Goal: Task Accomplishment & Management: Manage account settings

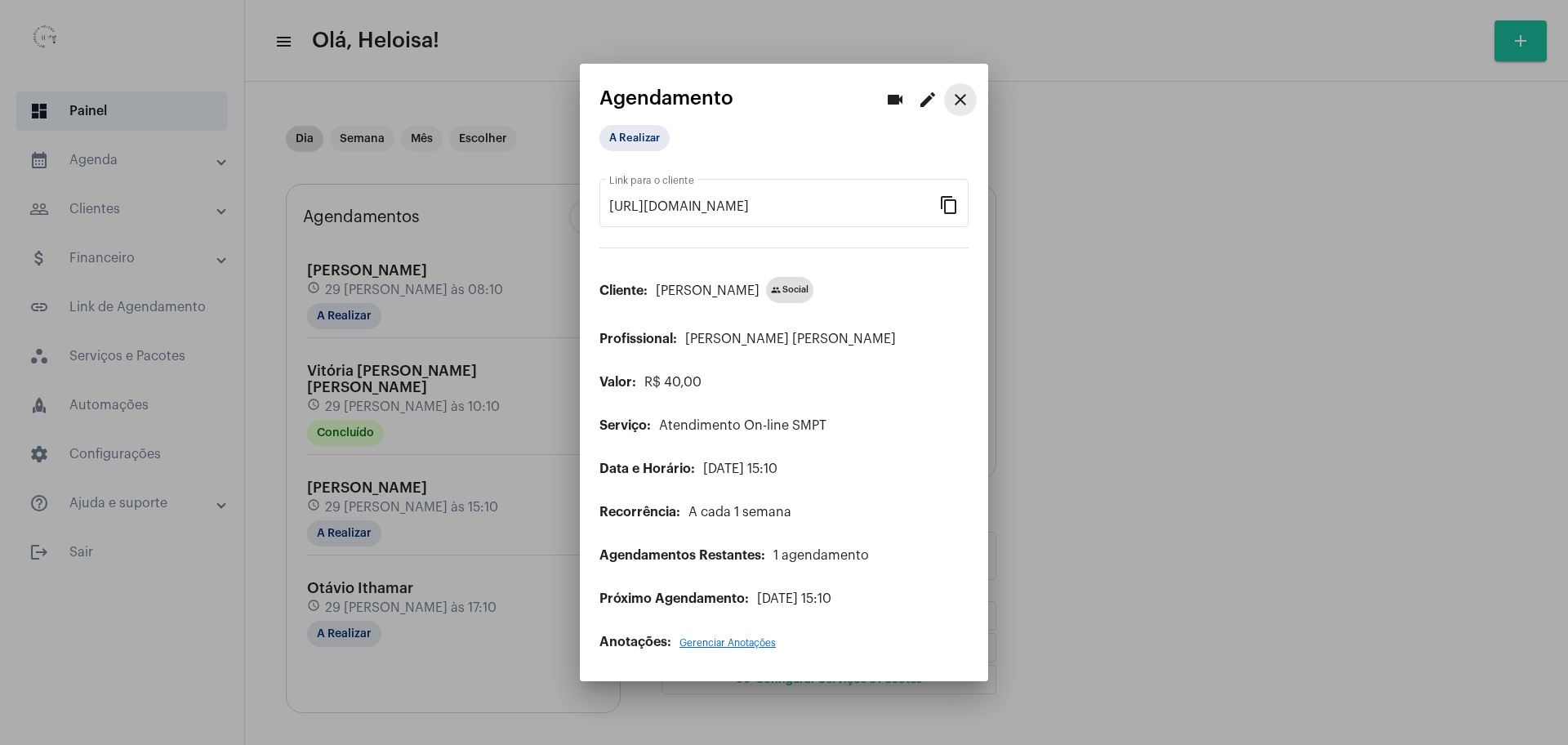
click at [967, 99] on mat-icon "close" at bounding box center [961, 100] width 20 height 20
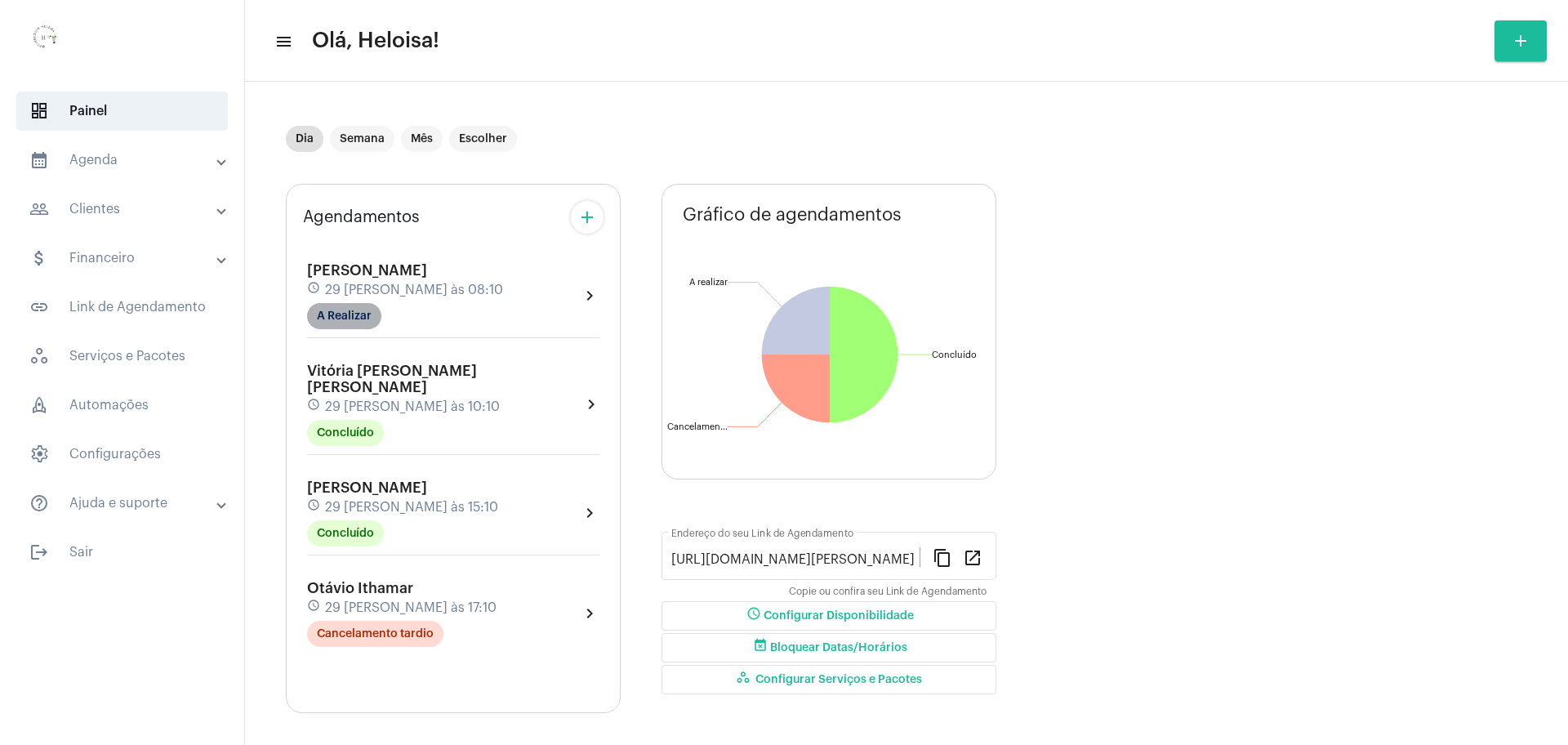
click at [335, 325] on mat-chip "A Realizar" at bounding box center [344, 316] width 74 height 27
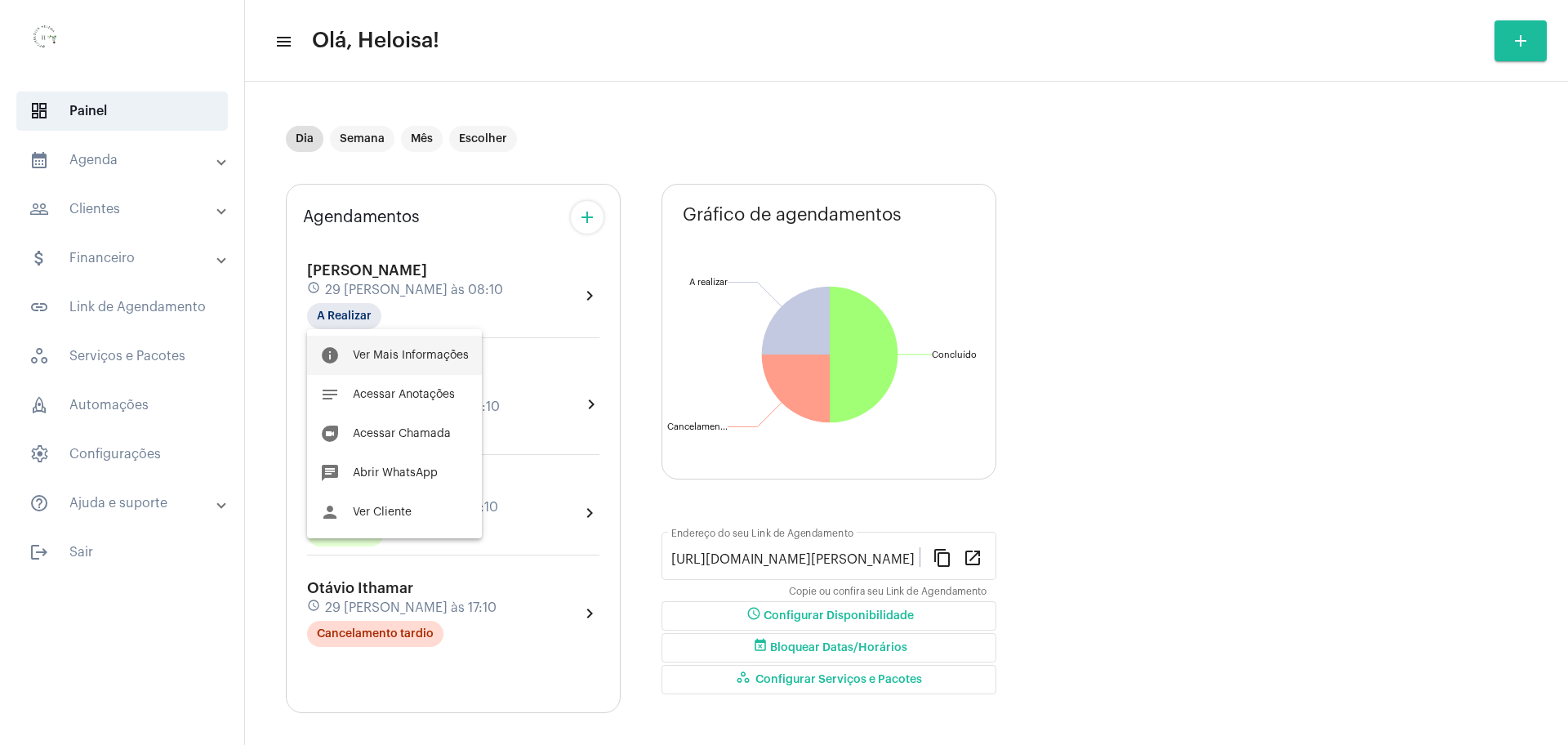
click at [390, 362] on button "info Ver Mais Informações" at bounding box center [394, 354] width 175 height 39
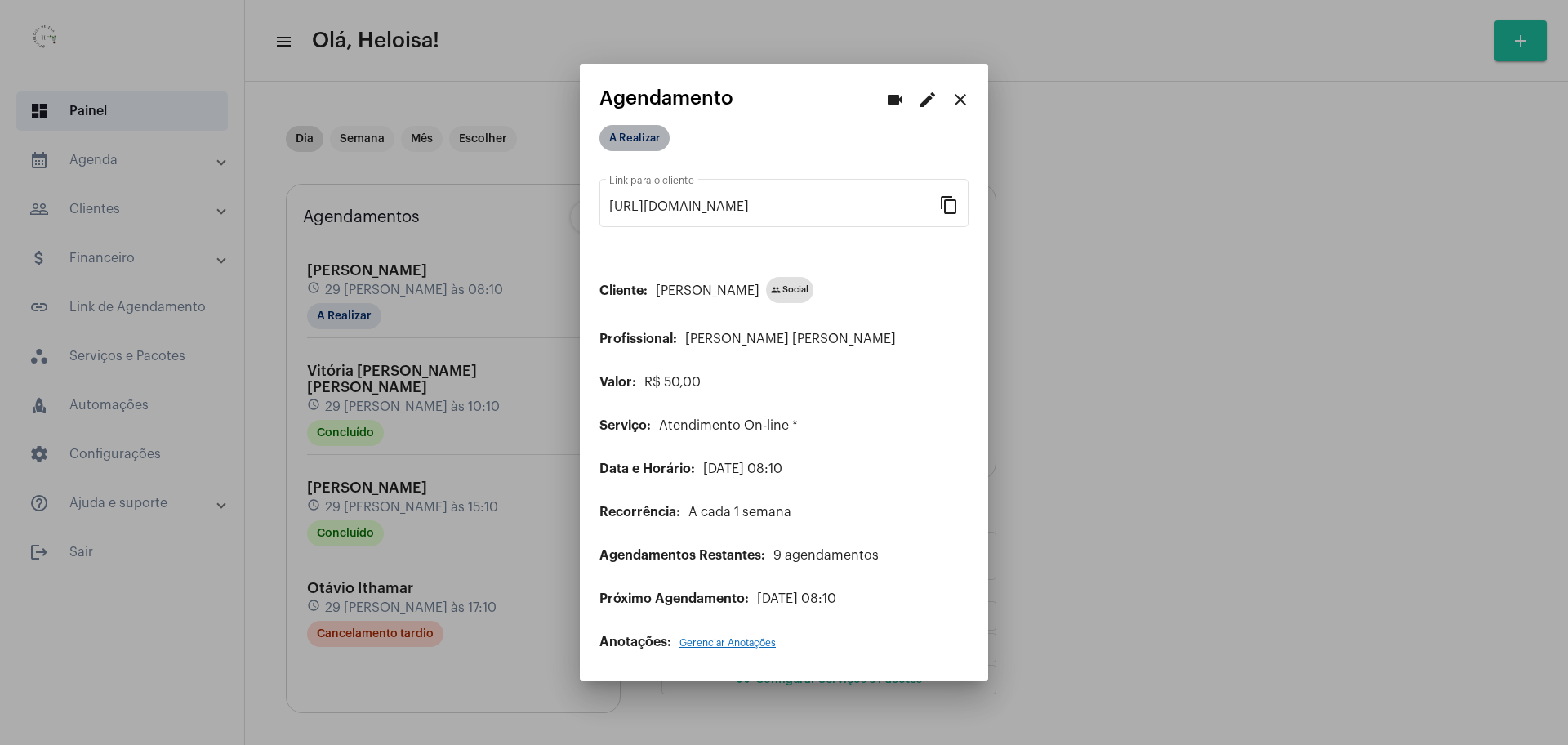
click at [643, 143] on mat-chip "A Realizar" at bounding box center [635, 139] width 70 height 27
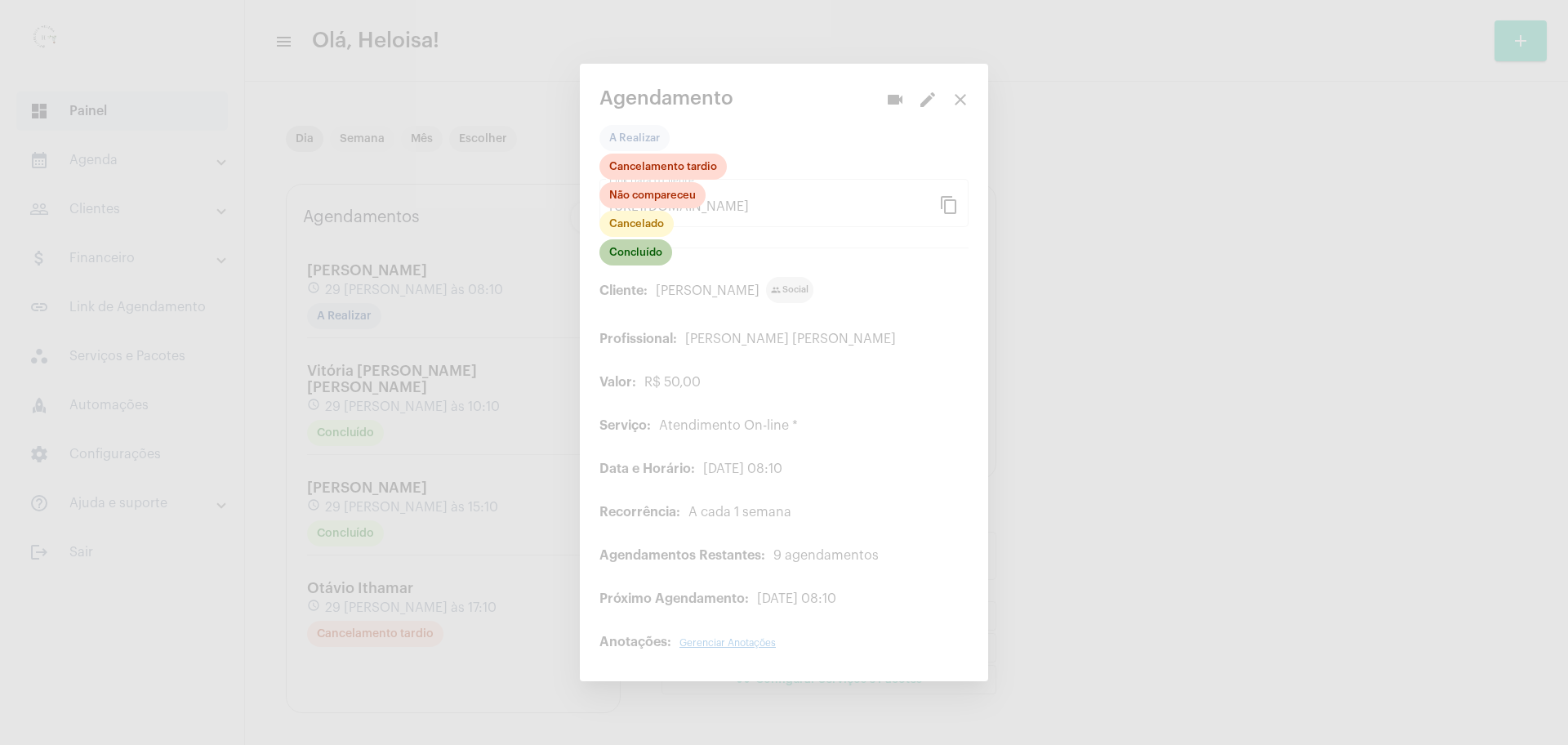
click at [638, 253] on mat-chip "Concluído" at bounding box center [636, 253] width 73 height 27
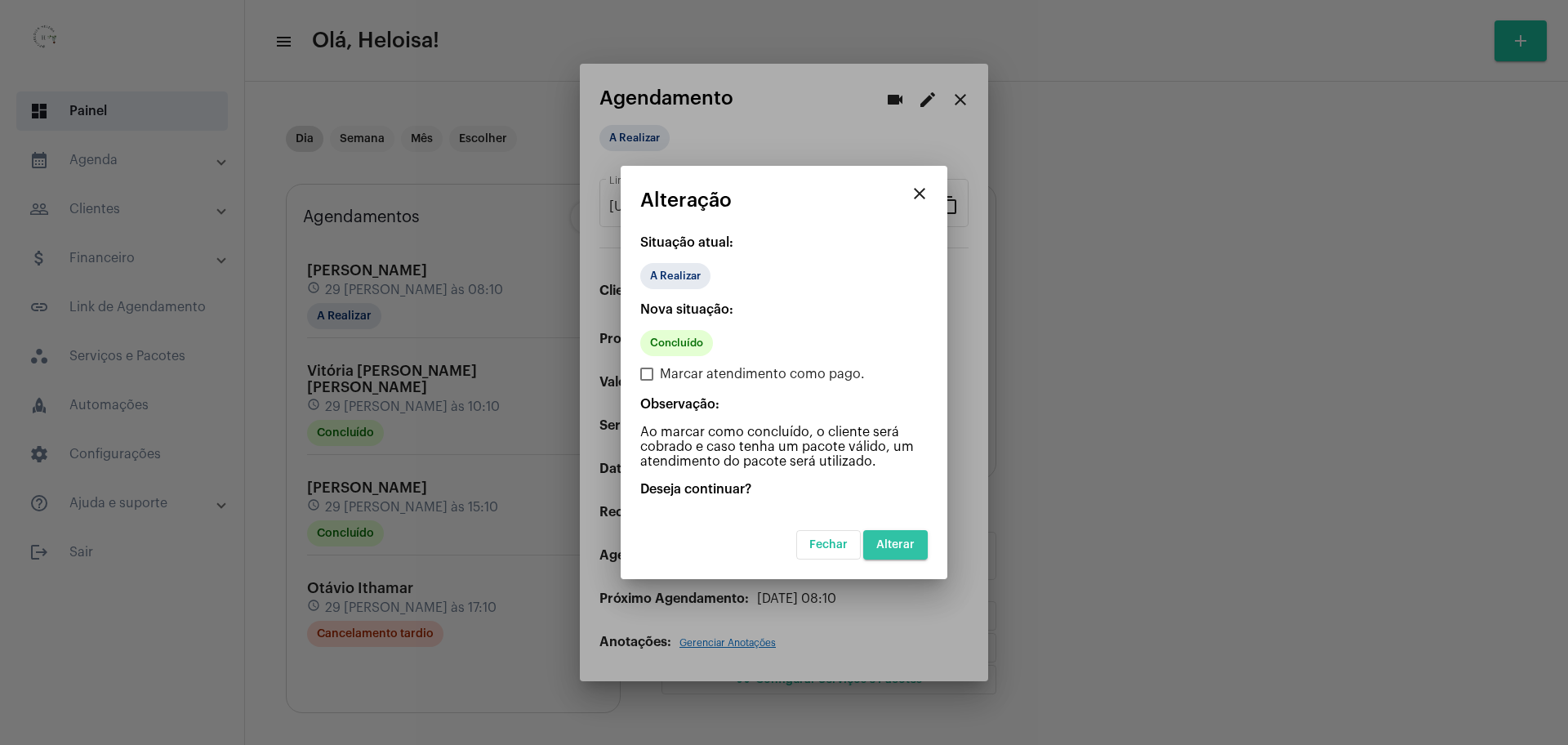
click at [904, 556] on button "Alterar" at bounding box center [896, 544] width 65 height 29
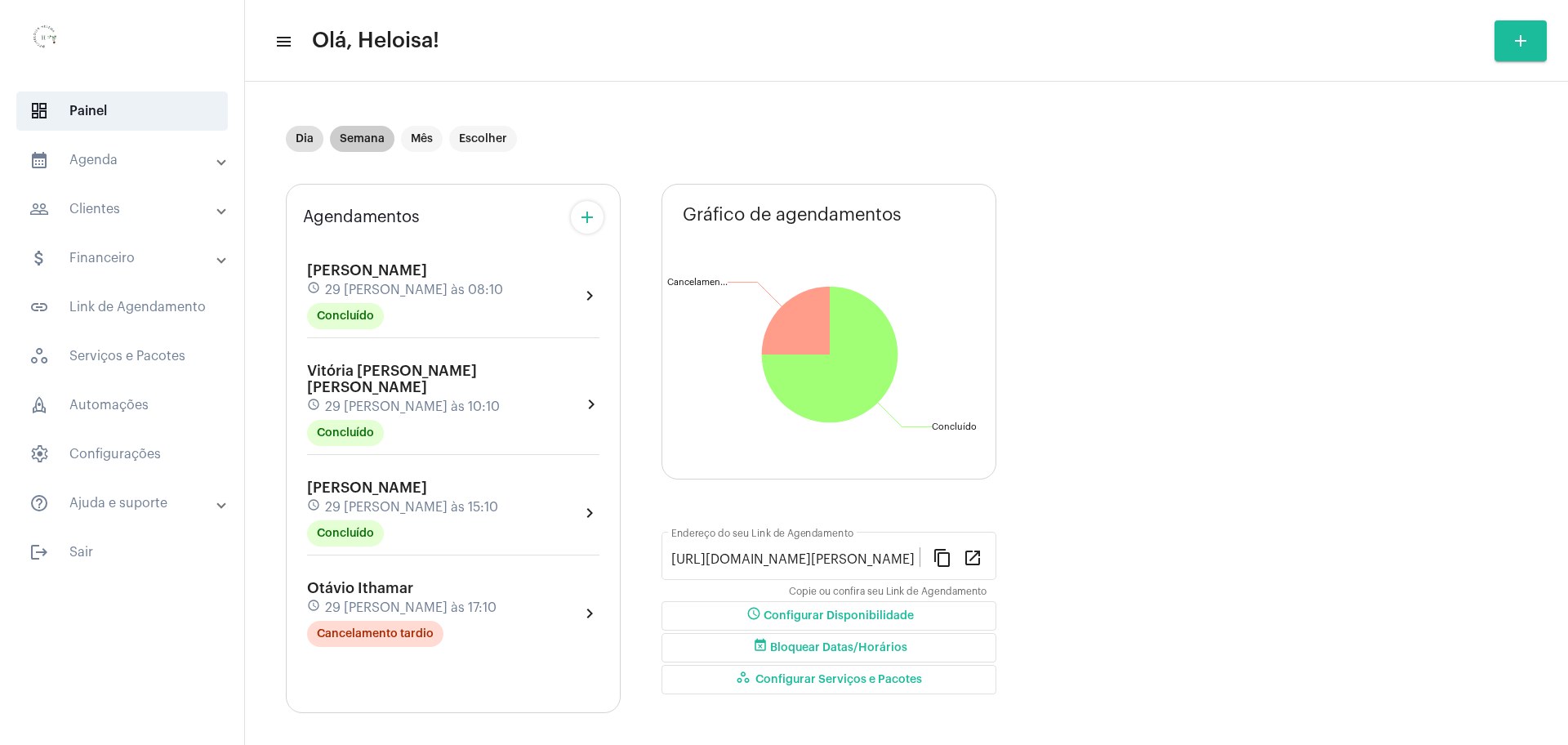
drag, startPoint x: 364, startPoint y: 140, endPoint x: 507, endPoint y: 202, distance: 155.9
click at [468, 198] on div "Dia Semana Mês Escolher Agendamentos add [PERSON_NAME] schedule 29 [PERSON_NAME…" at bounding box center [907, 405] width 1242 height 615
click at [478, 135] on mat-chip "Escolher" at bounding box center [483, 139] width 67 height 27
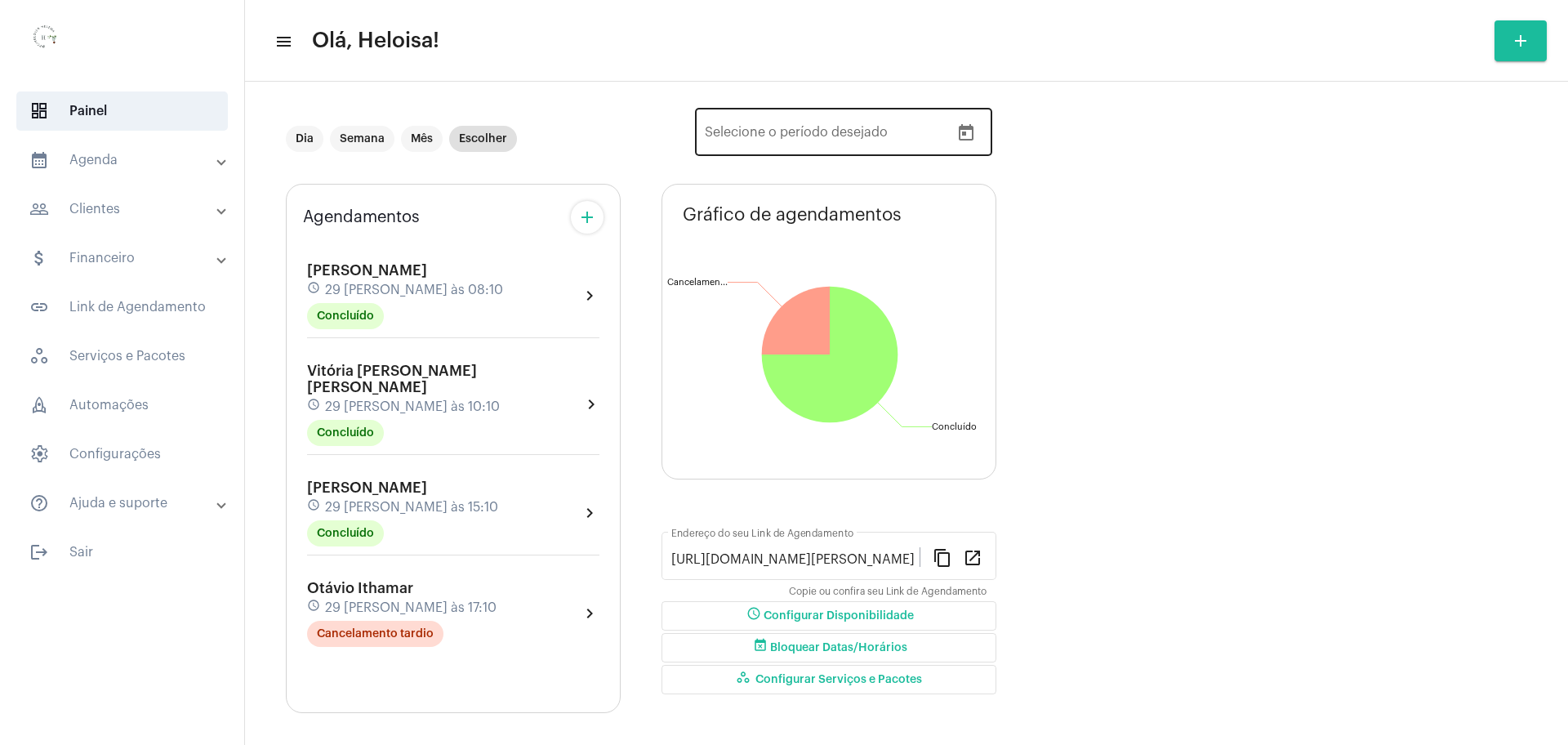
click at [975, 132] on icon "Open calendar" at bounding box center [966, 133] width 20 height 20
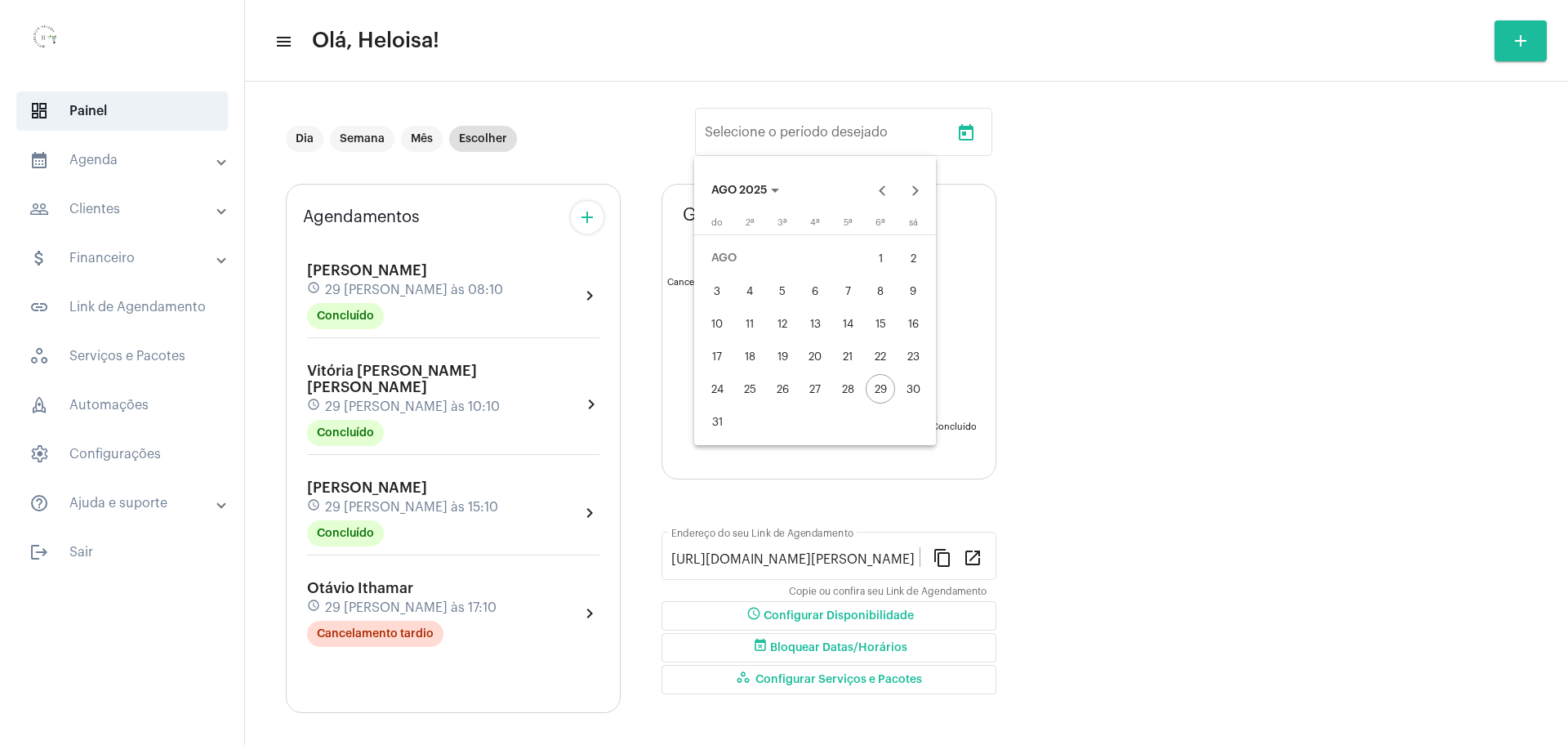
click at [707, 427] on div "31" at bounding box center [717, 421] width 29 height 29
type input "[DATE]"
click at [920, 190] on button "Next month" at bounding box center [915, 190] width 32 height 32
click at [858, 300] on div "4" at bounding box center [848, 291] width 29 height 29
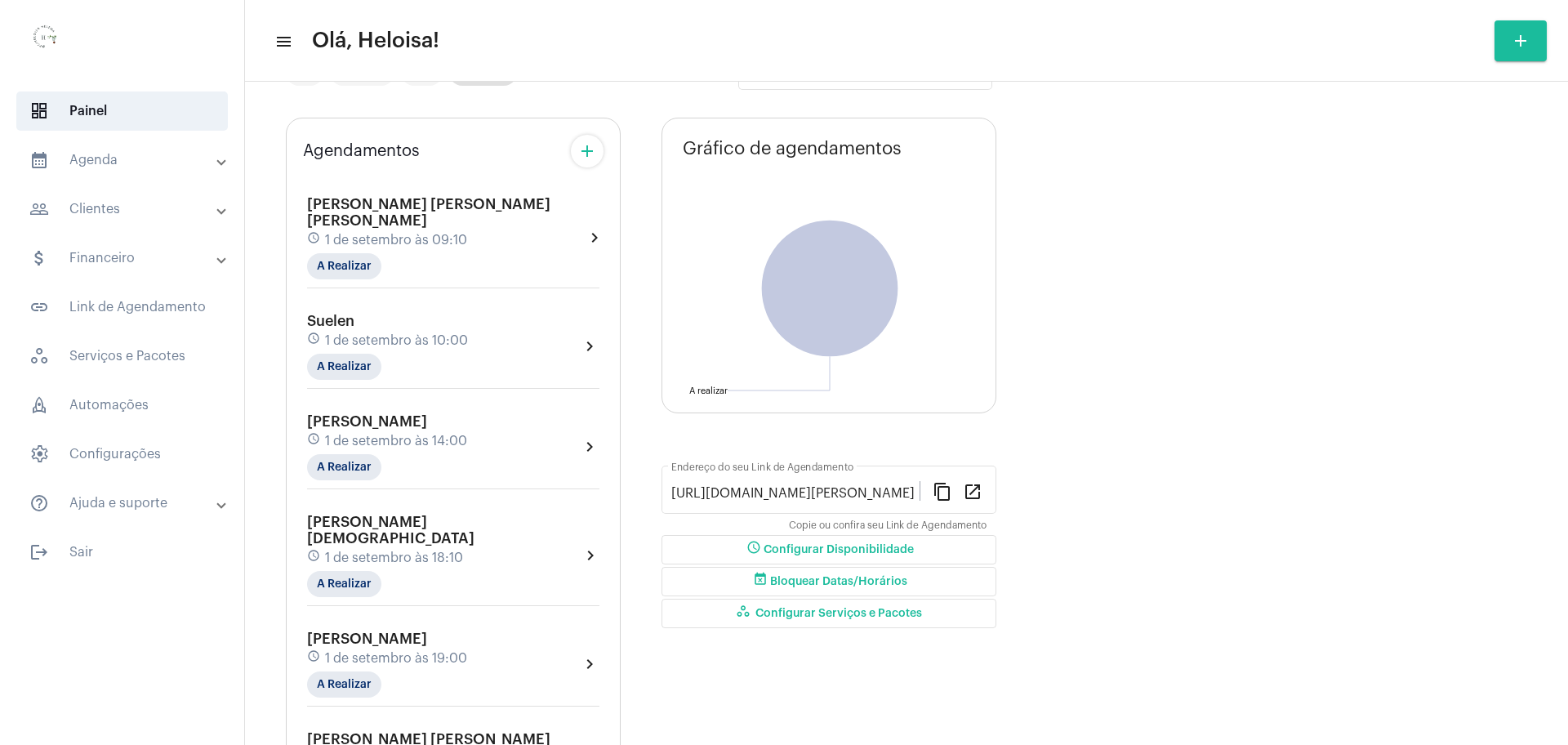
scroll to position [102, 0]
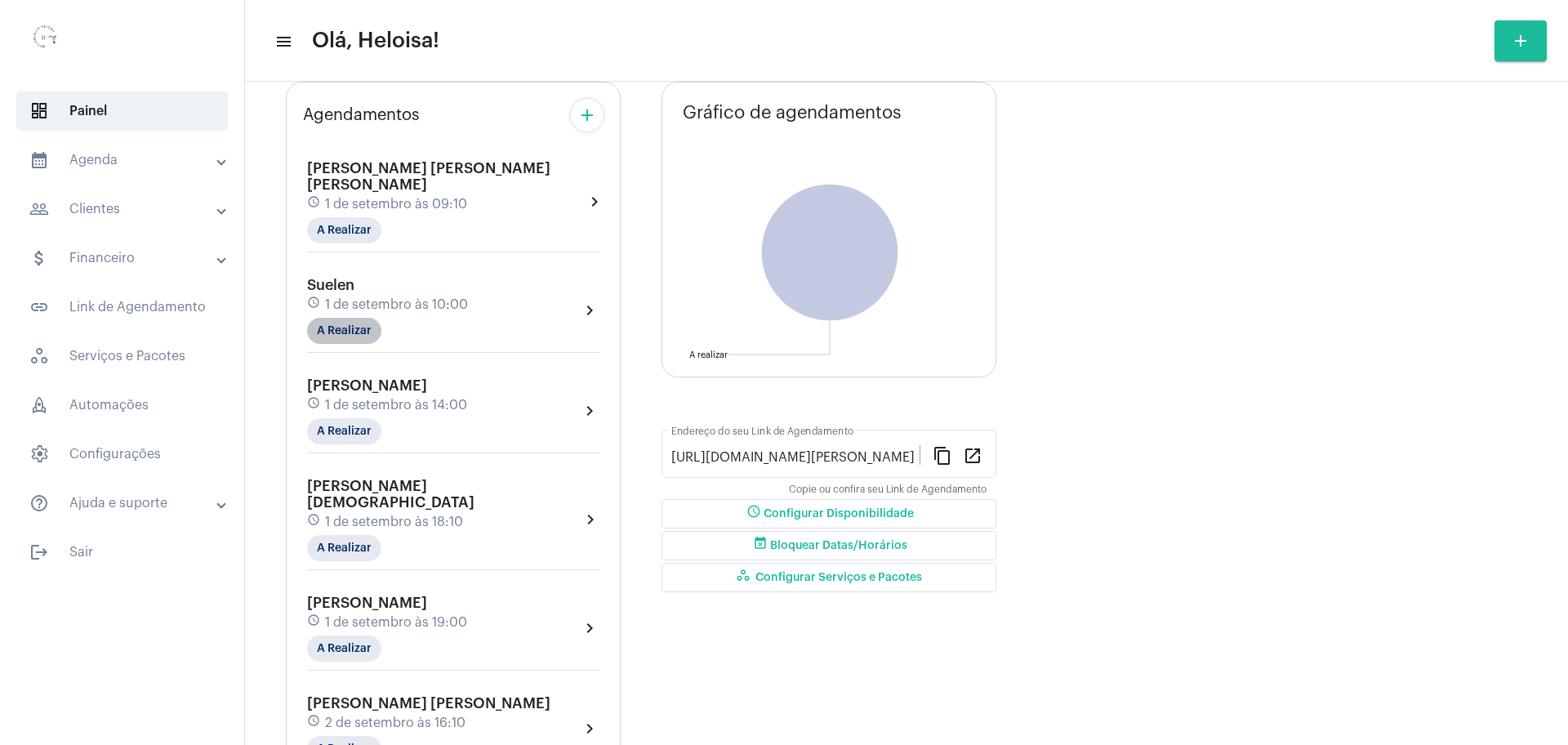
click at [349, 319] on mat-chip "A Realizar" at bounding box center [344, 331] width 74 height 27
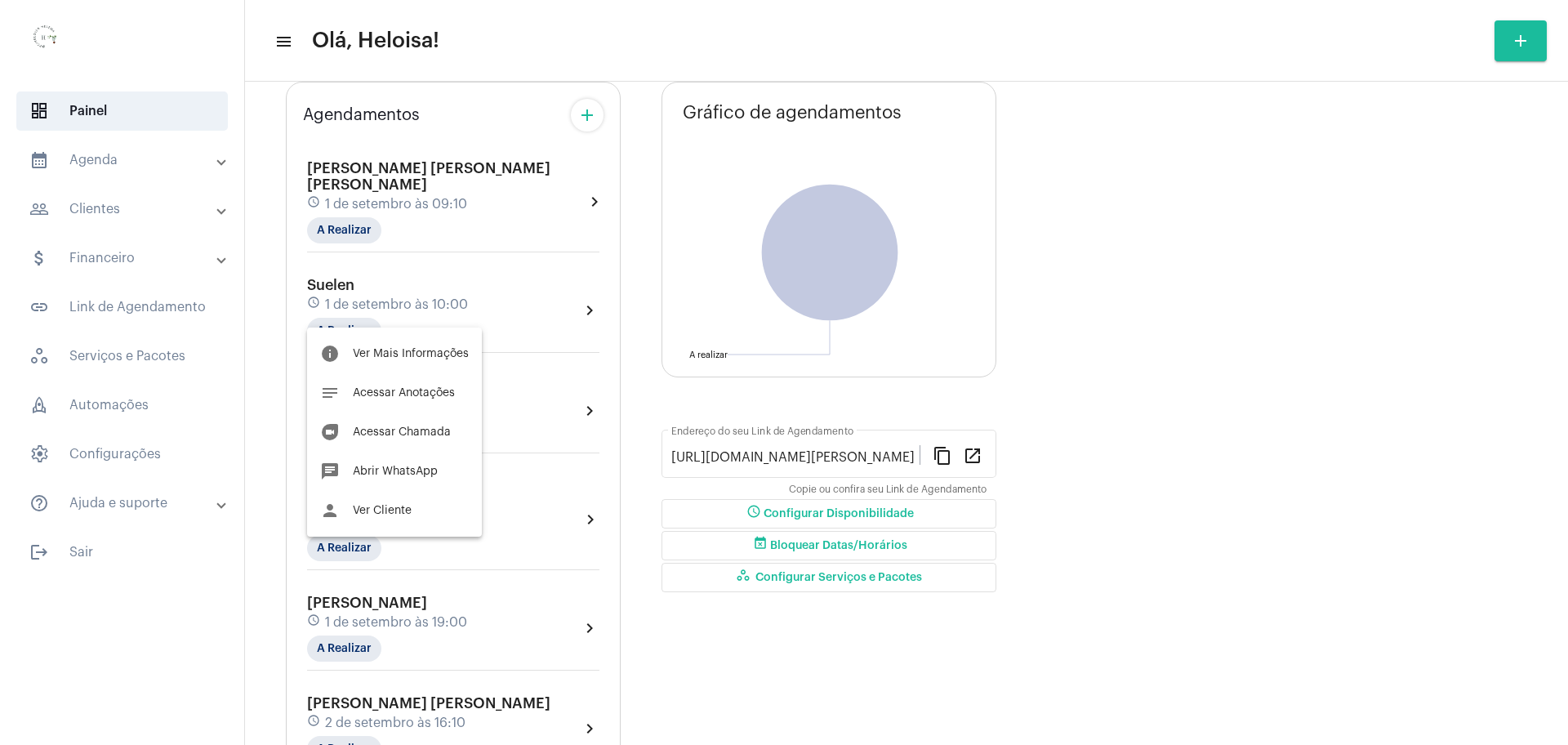
click at [1173, 369] on div at bounding box center [784, 372] width 1568 height 745
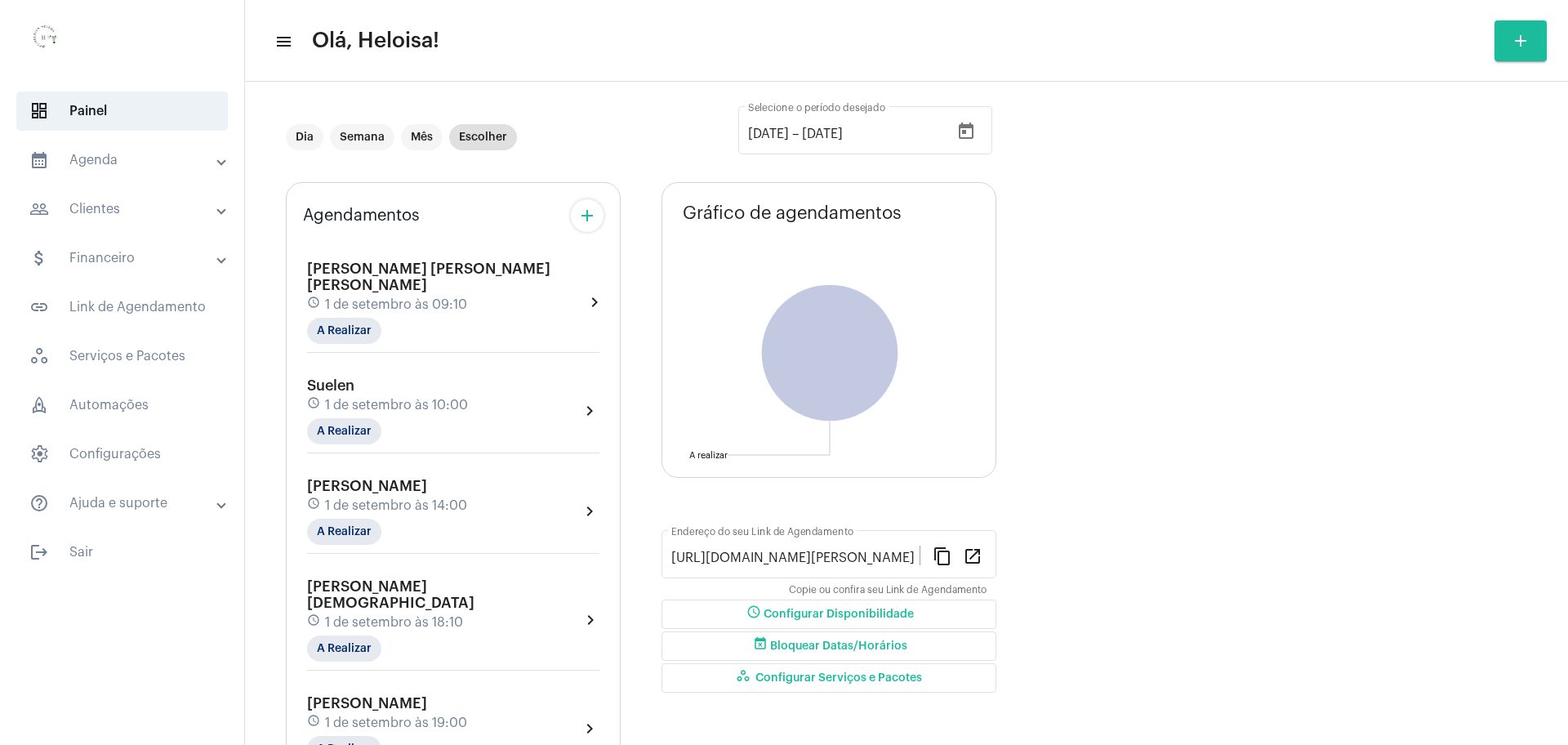
scroll to position [0, 0]
click at [330, 420] on mat-chip "A Realizar" at bounding box center [344, 433] width 74 height 27
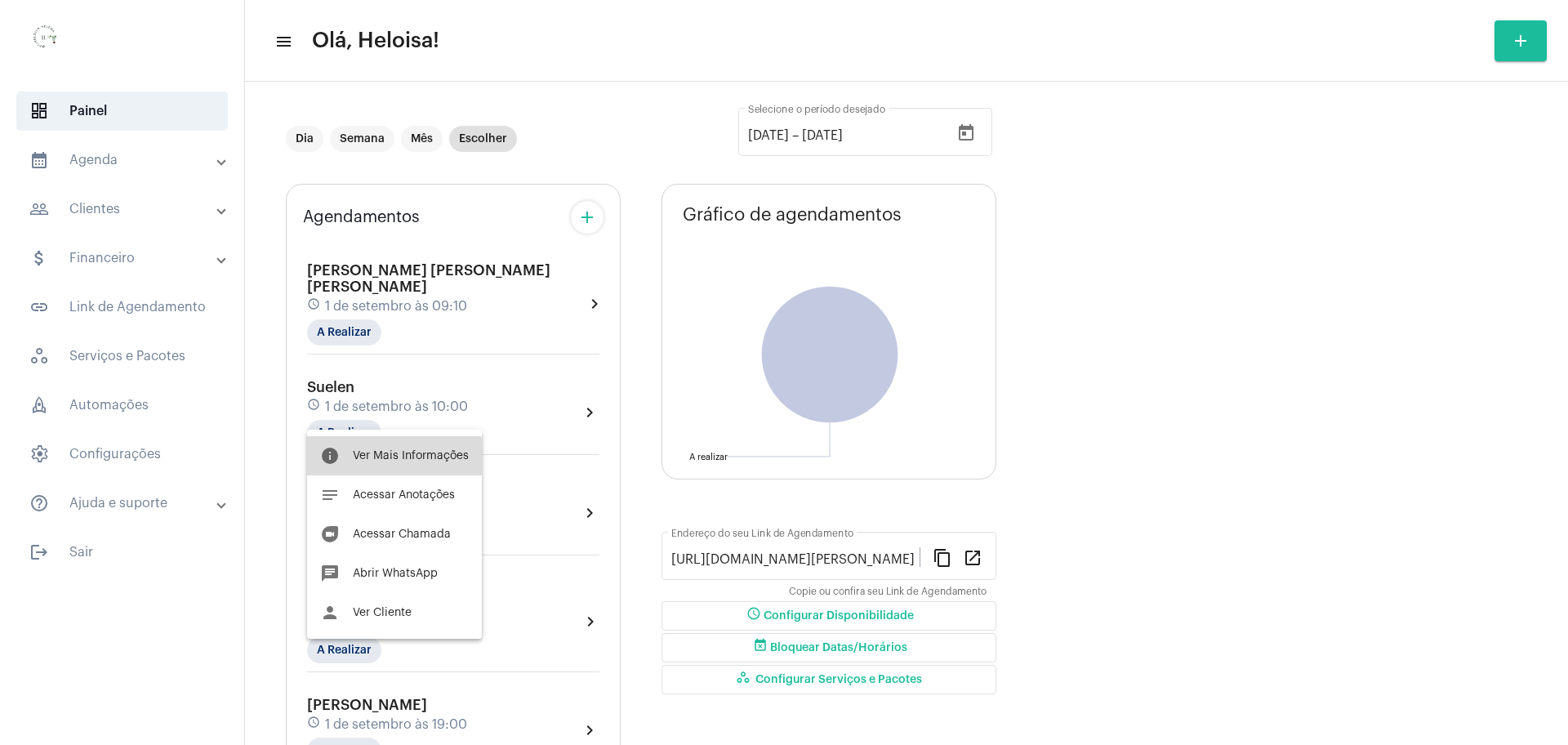
click at [367, 460] on span "Ver Mais Informações" at bounding box center [411, 456] width 116 height 11
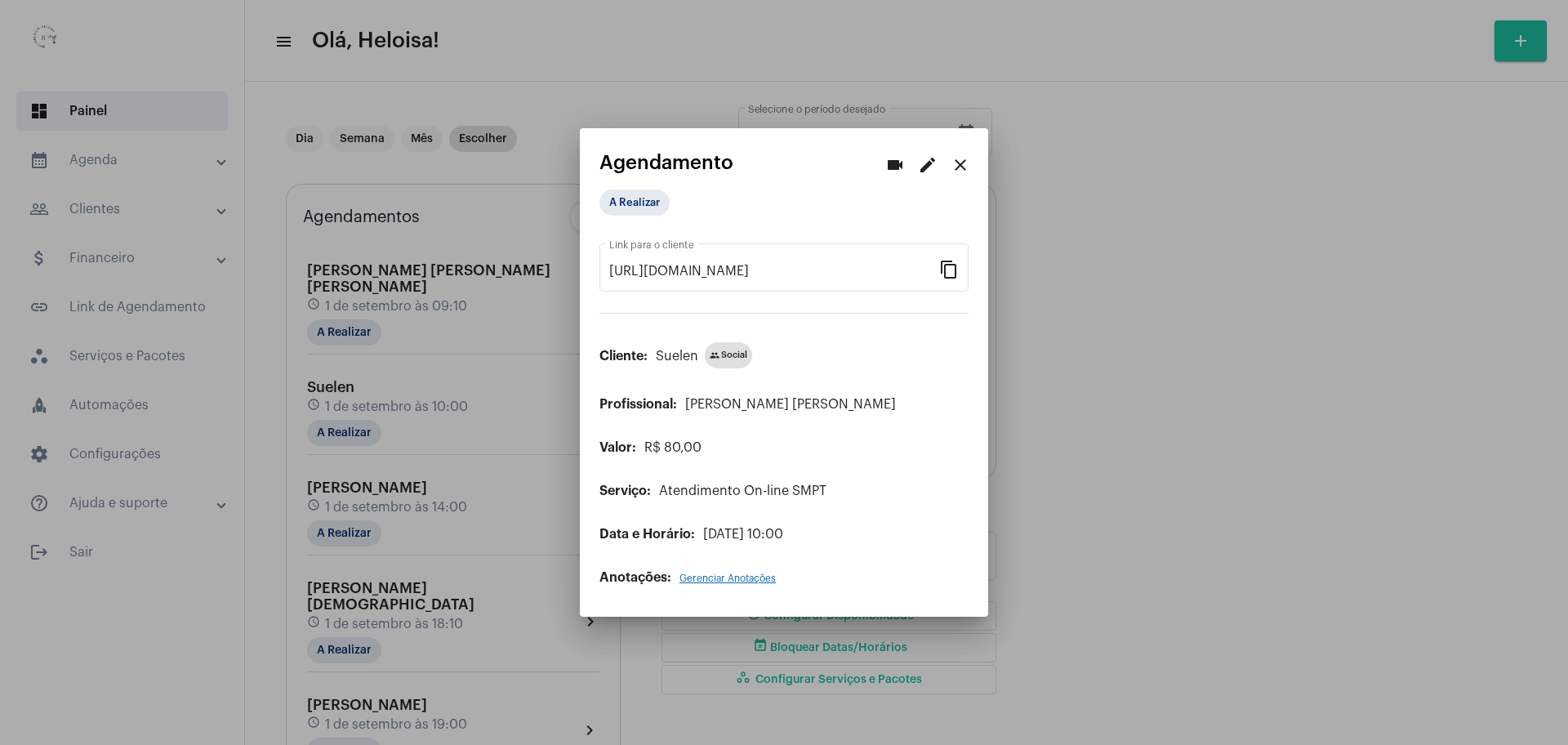
click at [929, 166] on mat-icon "edit" at bounding box center [927, 164] width 20 height 20
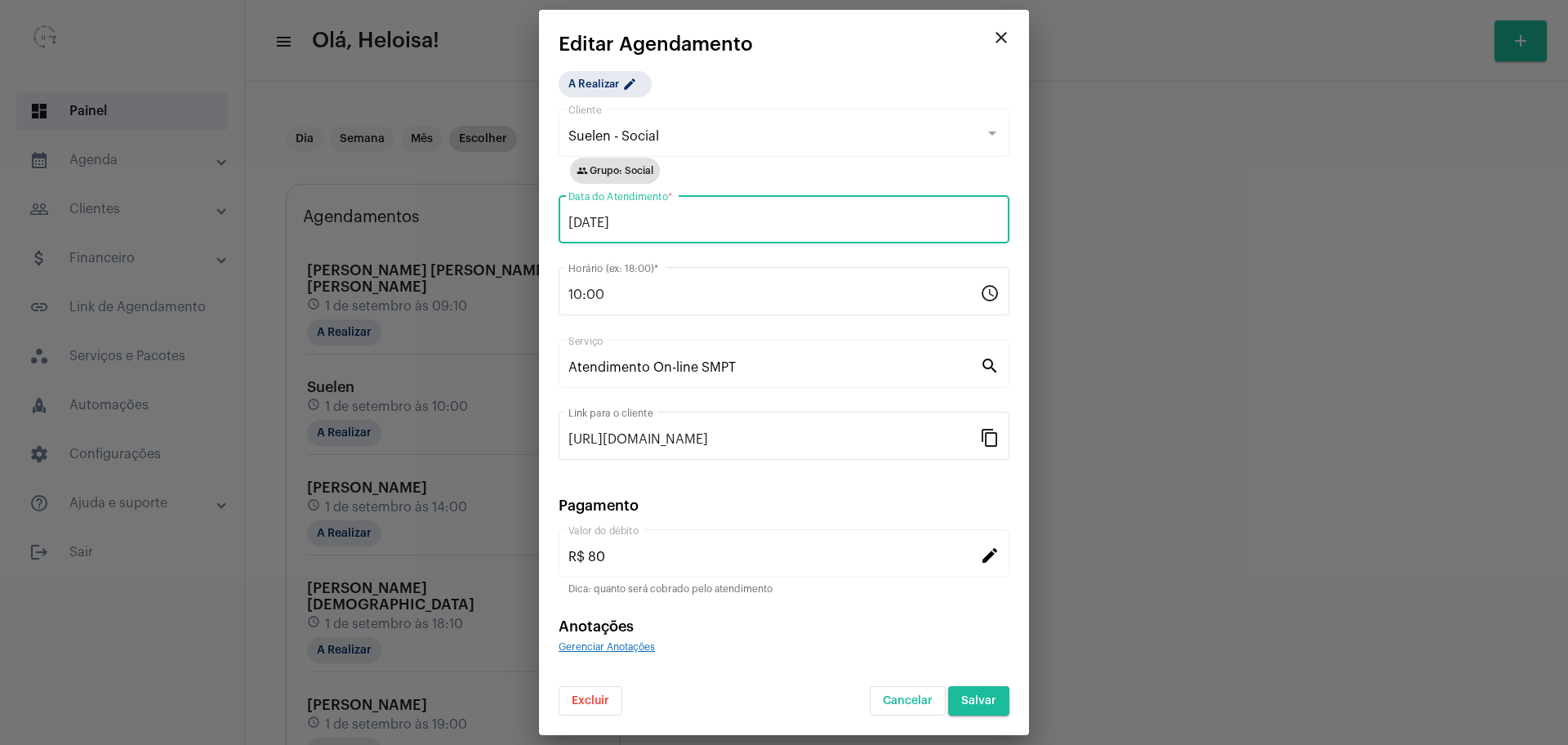
click at [586, 219] on input "[DATE]" at bounding box center [784, 222] width 431 height 14
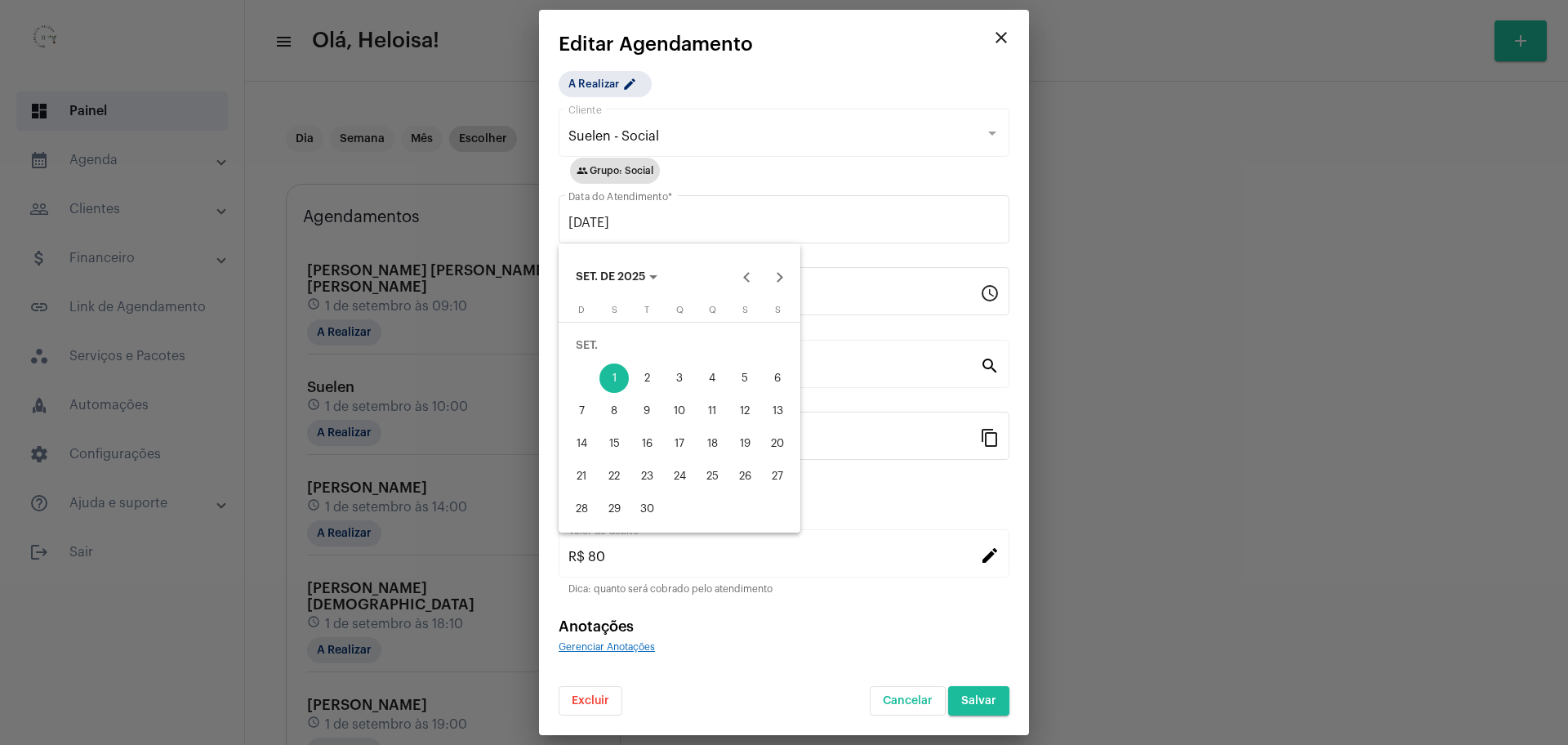
click at [778, 380] on div "6" at bounding box center [777, 378] width 29 height 29
type input "[DATE]"
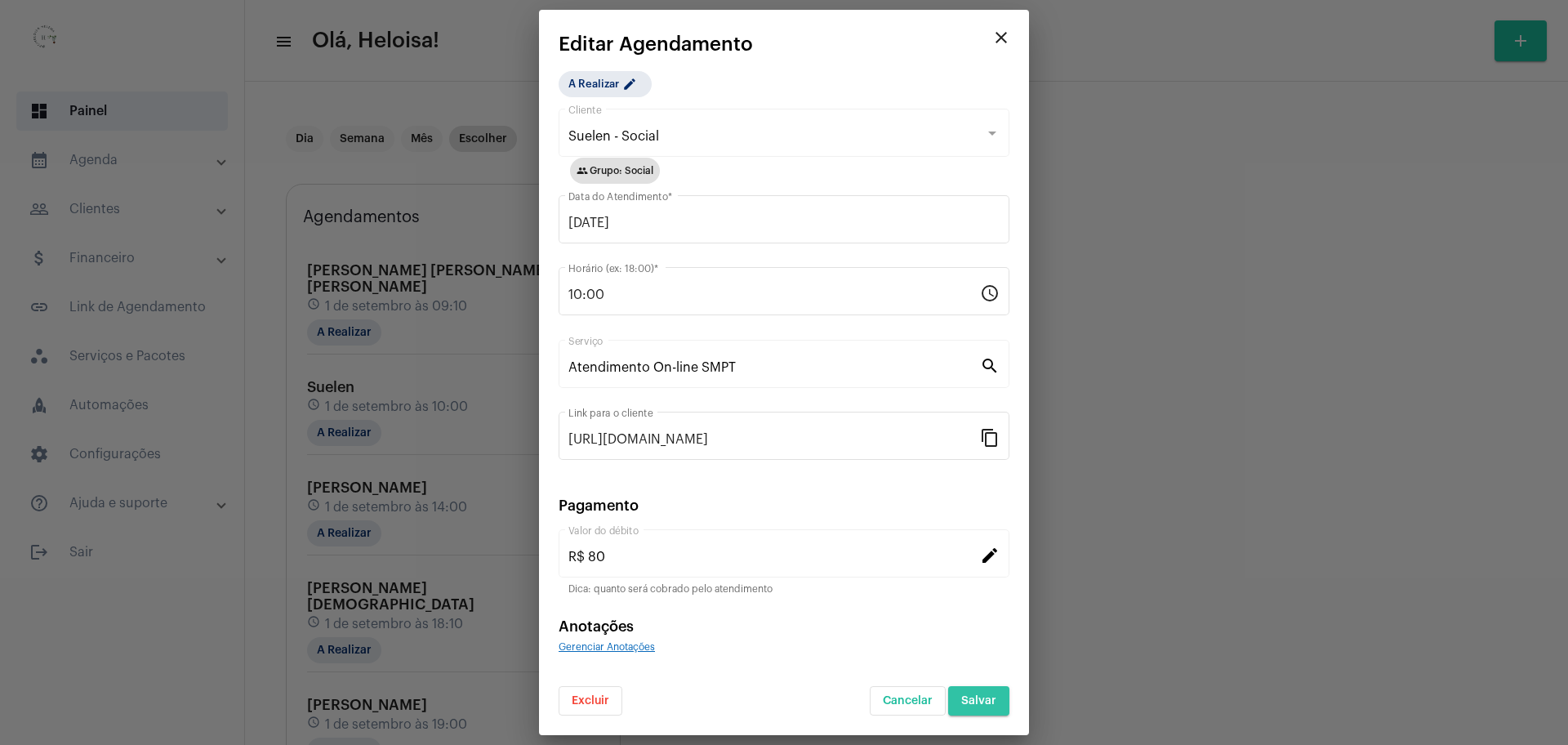
click at [984, 707] on button "Salvar" at bounding box center [979, 700] width 61 height 29
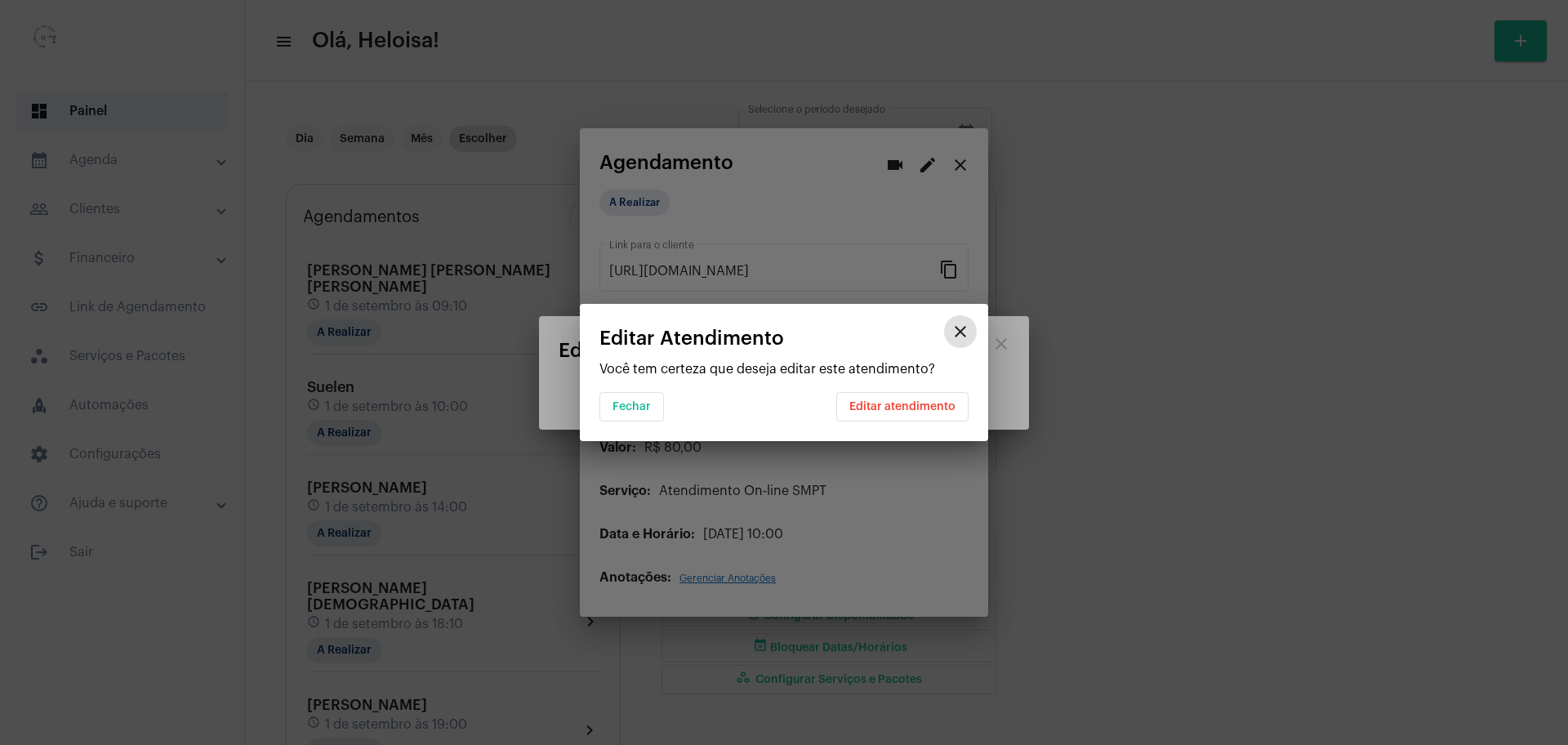
click at [900, 408] on span "Editar atendimento" at bounding box center [903, 407] width 106 height 11
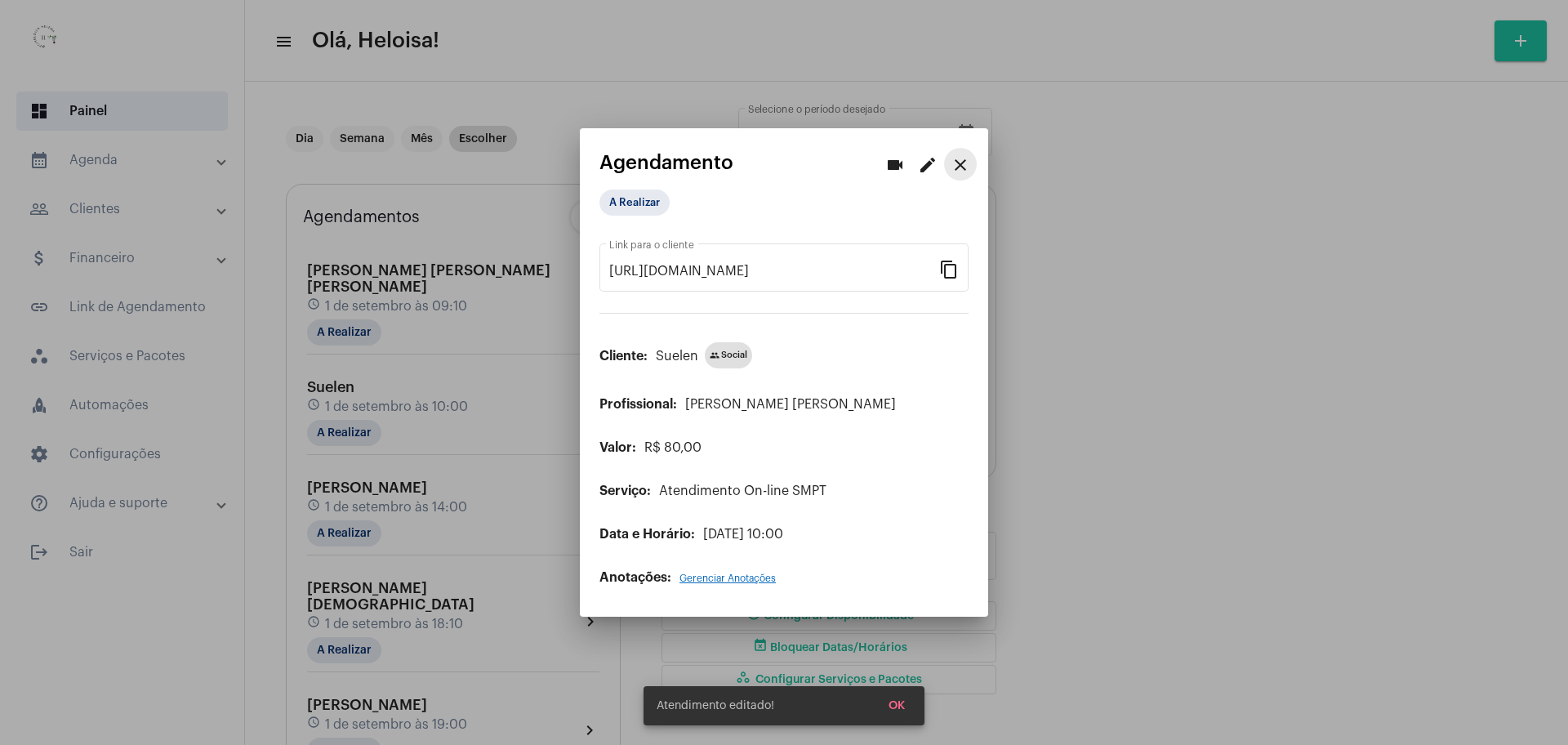
click at [967, 162] on mat-icon "close" at bounding box center [961, 164] width 20 height 20
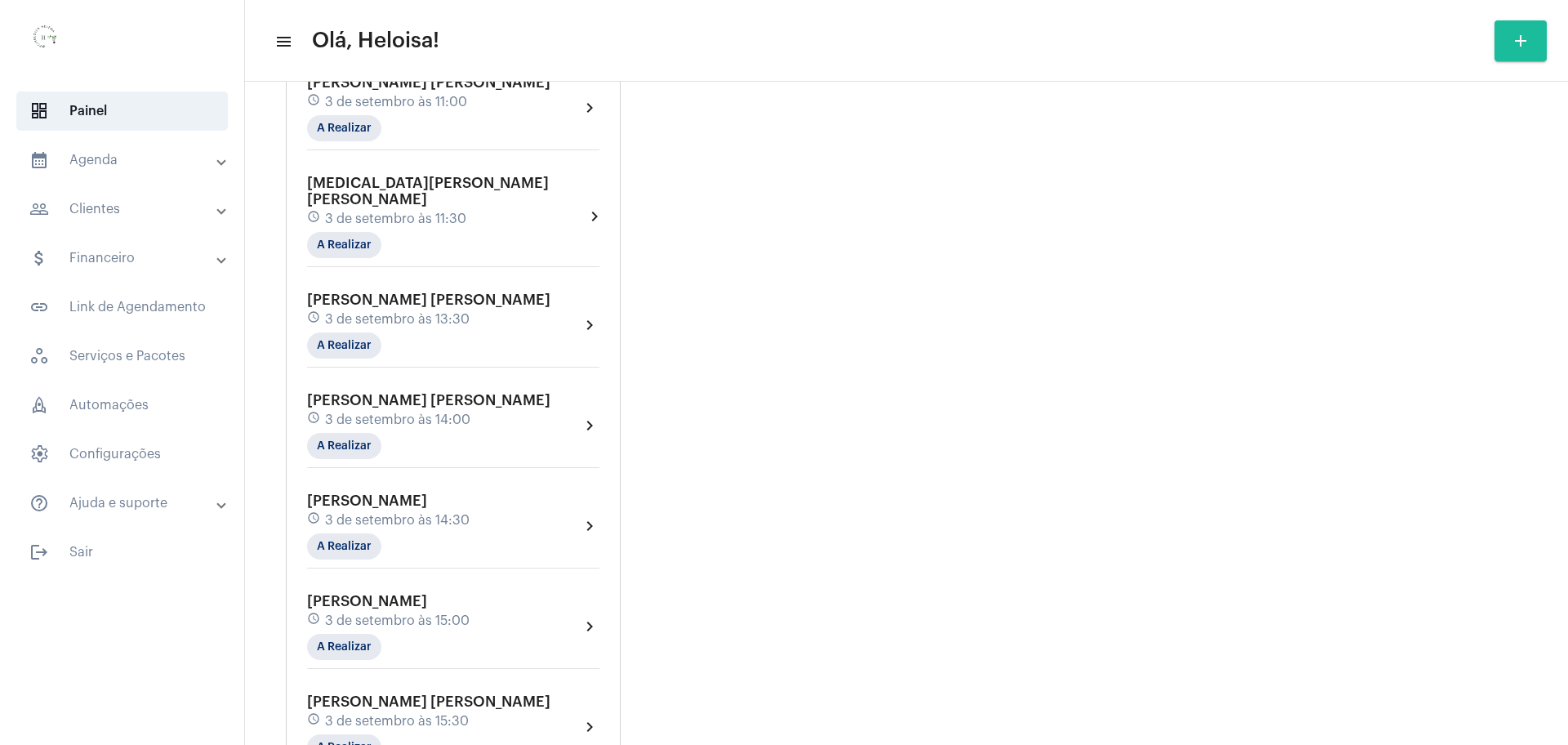
scroll to position [1328, 0]
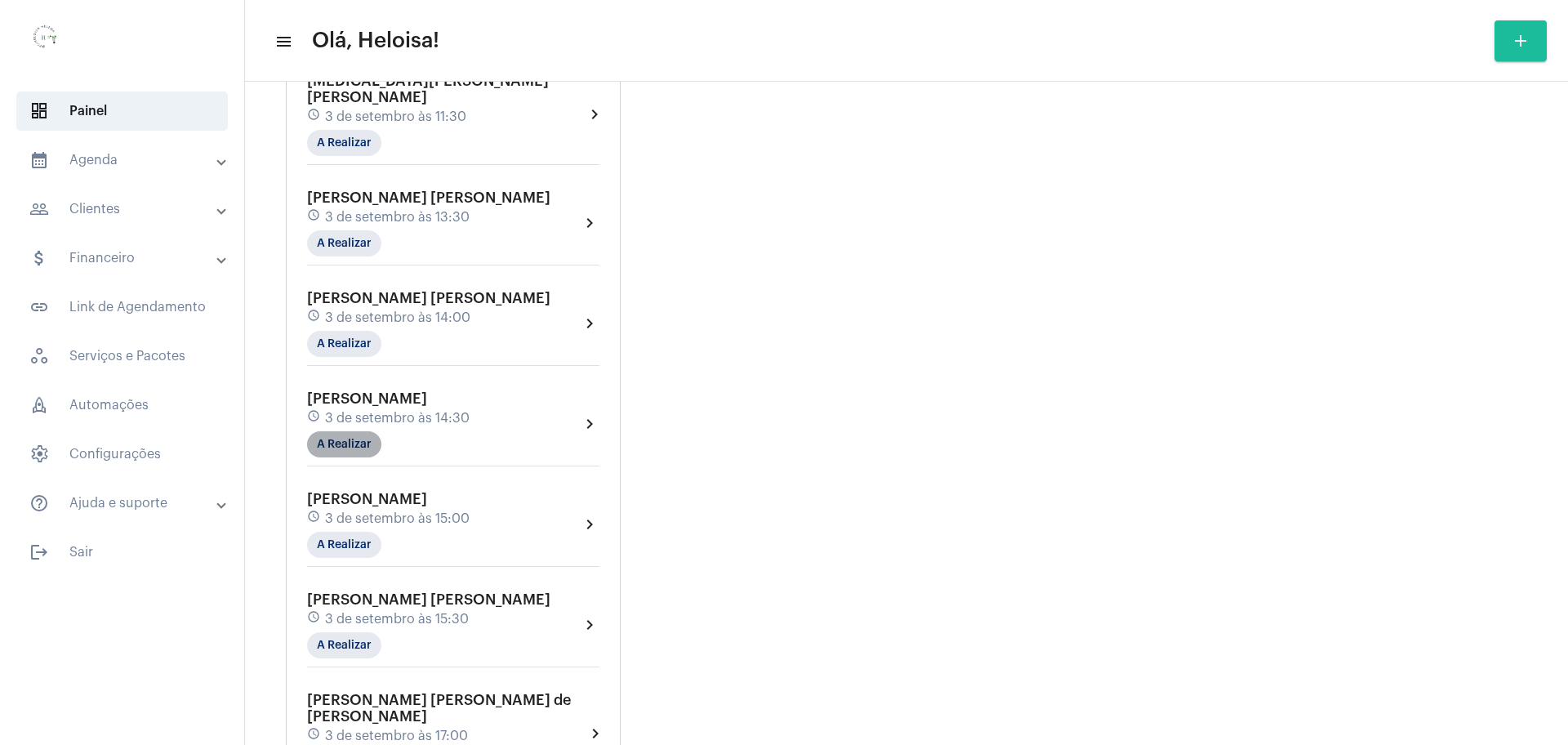
click at [346, 431] on mat-chip "A Realizar" at bounding box center [344, 445] width 74 height 27
click at [389, 431] on span "Ver Mais Informações" at bounding box center [411, 434] width 116 height 11
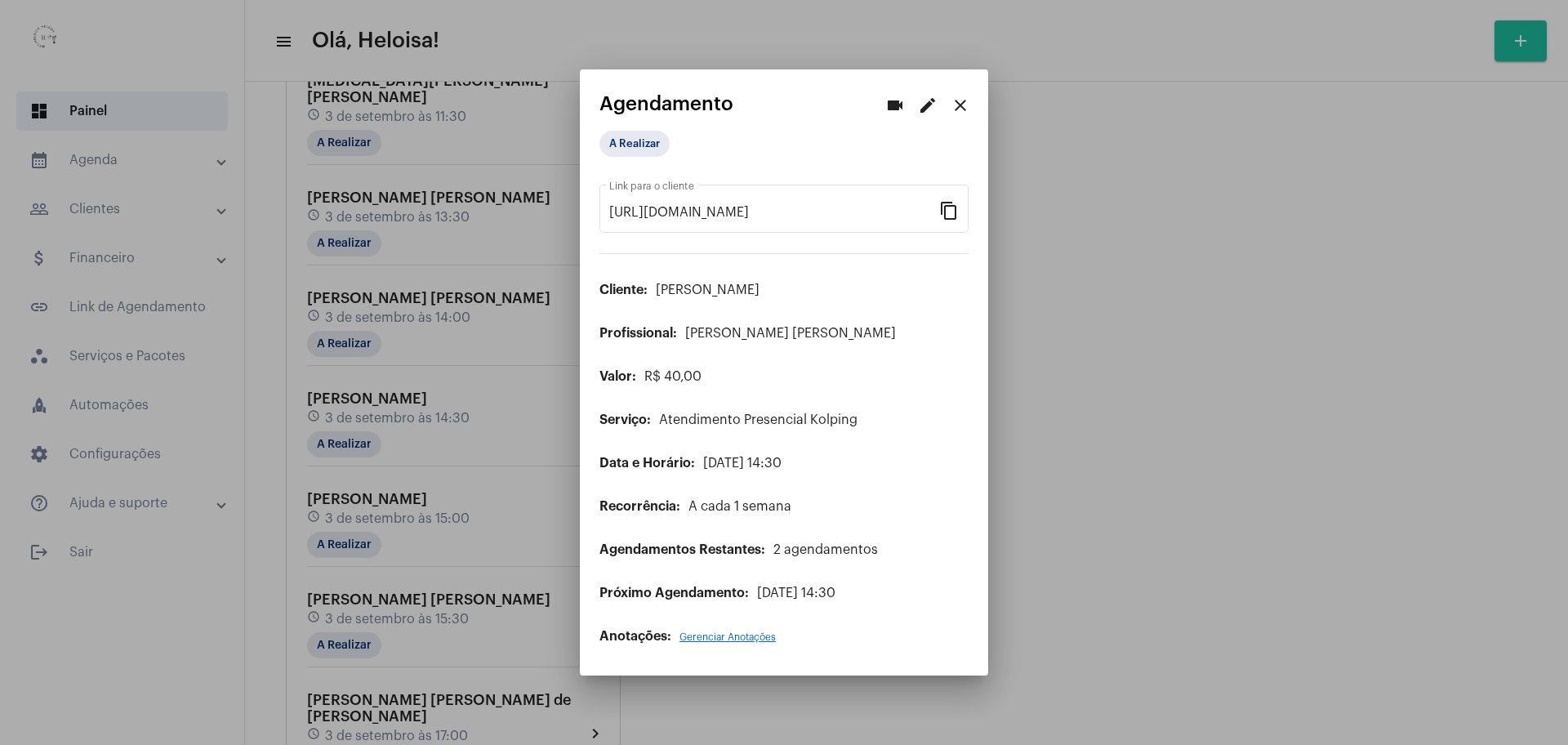
click at [932, 109] on mat-icon "edit" at bounding box center [927, 105] width 20 height 20
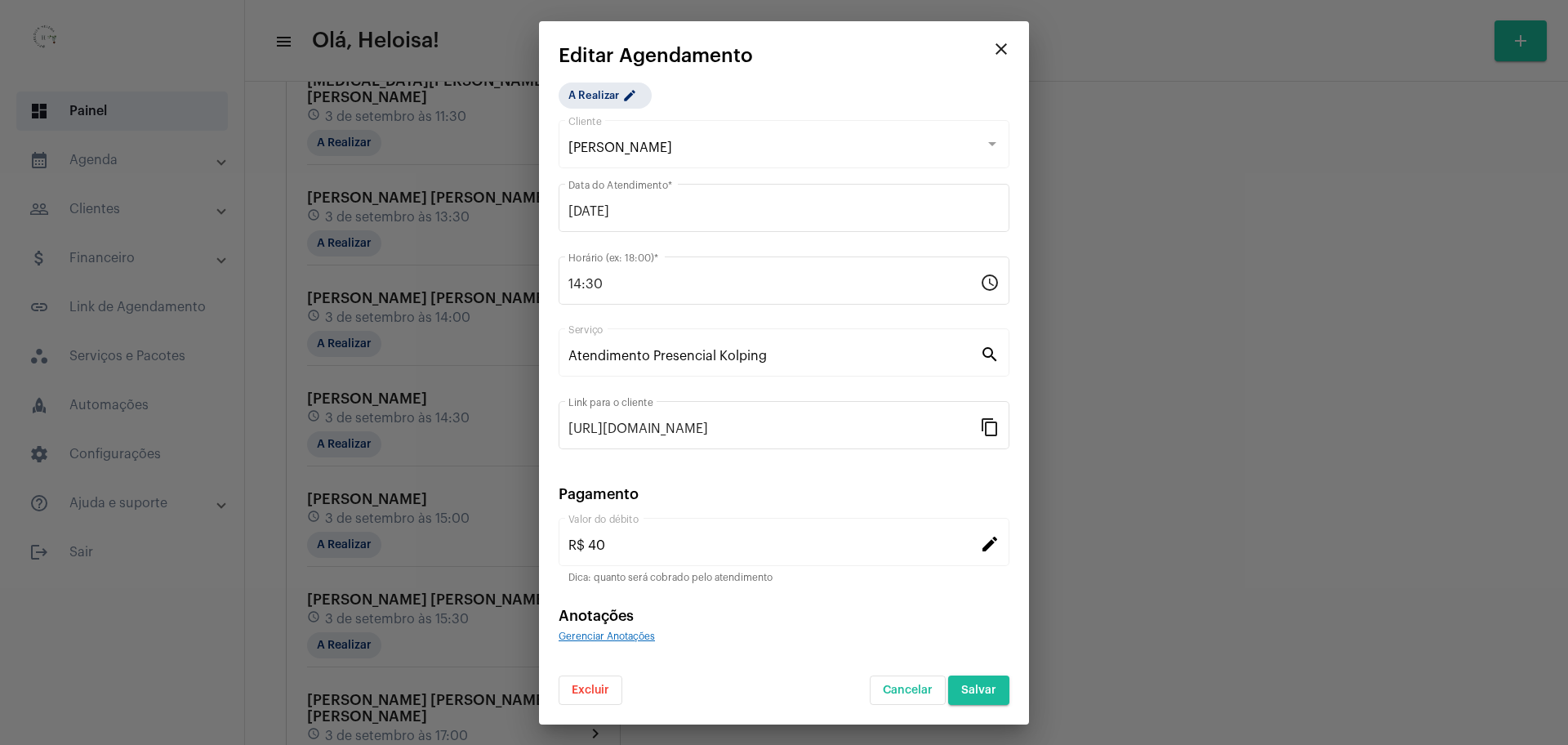
click at [578, 692] on span "Excluir" at bounding box center [591, 690] width 38 height 11
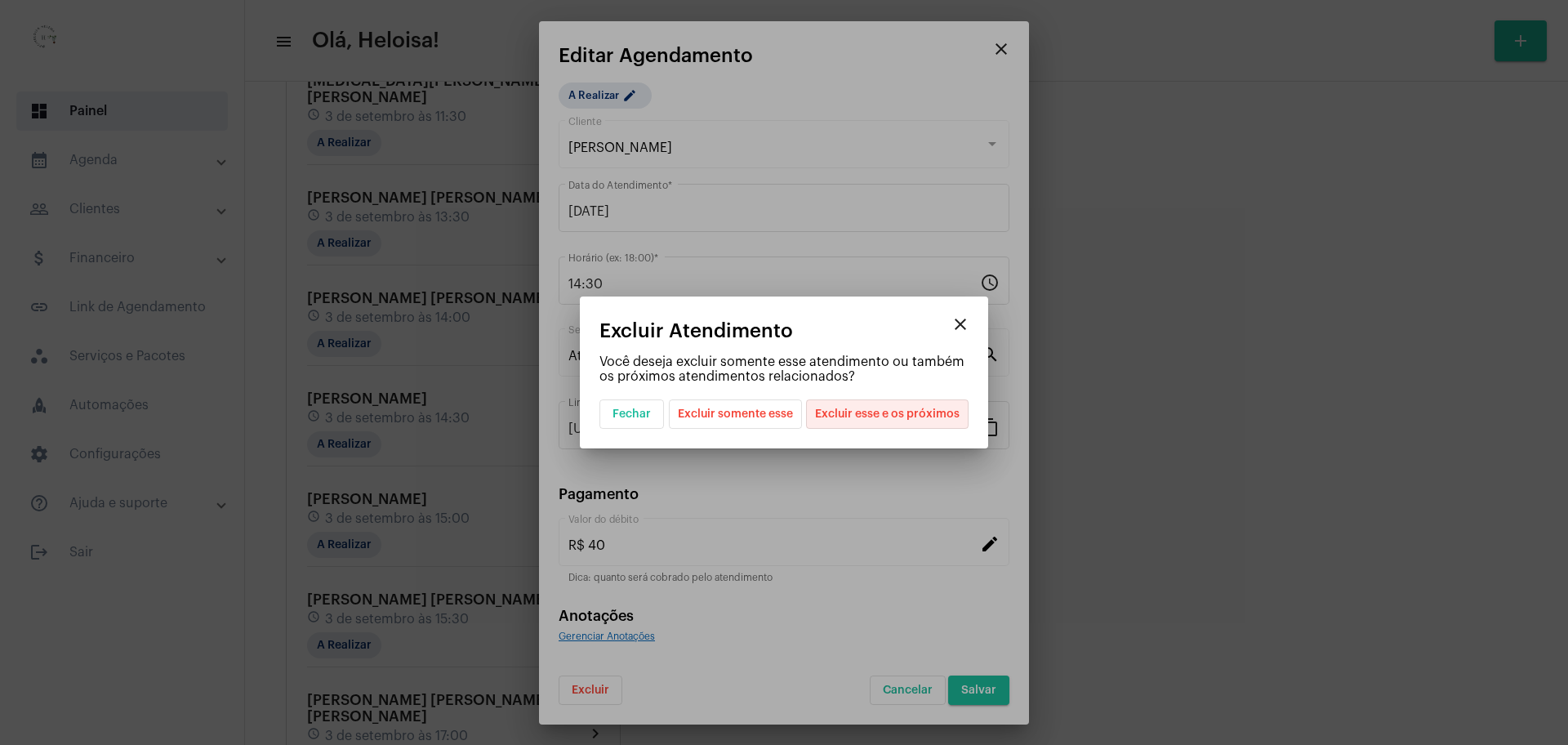
click at [891, 416] on span "Excluir esse e os próximos" at bounding box center [888, 413] width 144 height 28
